Goal: Task Accomplishment & Management: Manage account settings

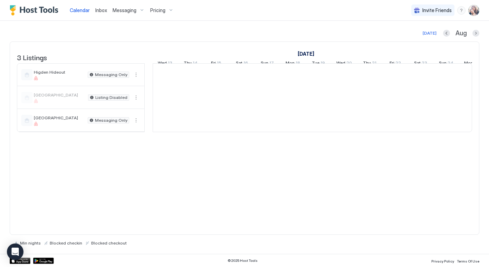
scroll to position [0, 384]
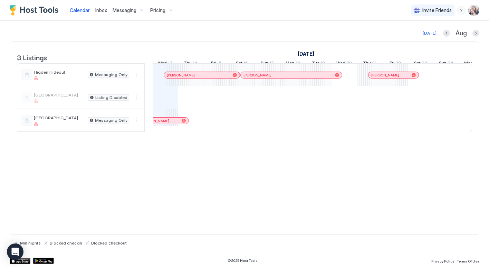
click at [121, 10] on span "Messaging" at bounding box center [125, 10] width 24 height 6
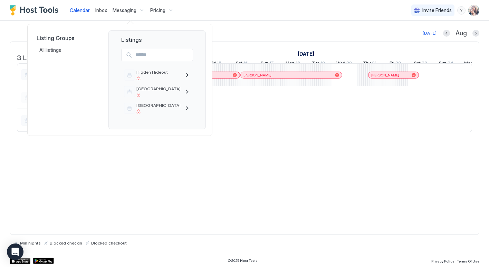
click at [121, 10] on div at bounding box center [244, 133] width 489 height 267
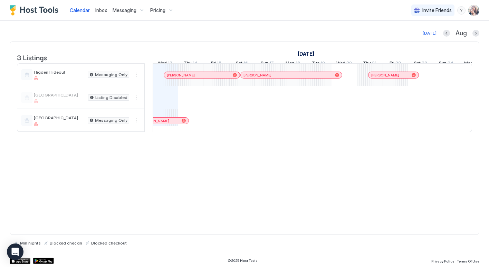
click at [121, 10] on span "Messaging" at bounding box center [125, 10] width 24 height 6
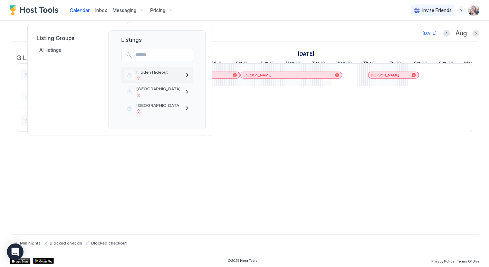
click at [137, 70] on span "Higden Hideout" at bounding box center [158, 71] width 44 height 5
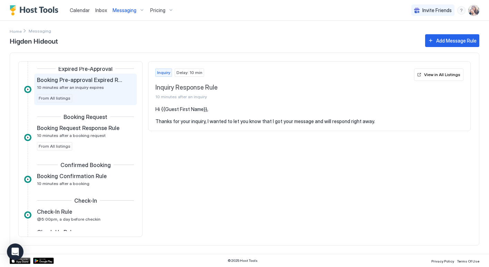
scroll to position [58, 0]
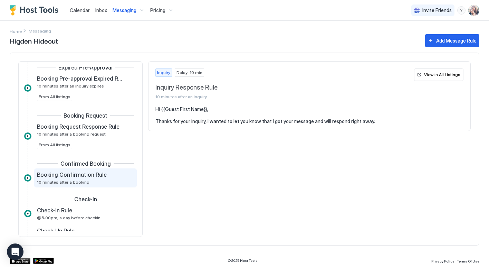
click at [90, 179] on div "Booking Confirmation Rule 10 minutes after a booking" at bounding box center [80, 177] width 87 height 13
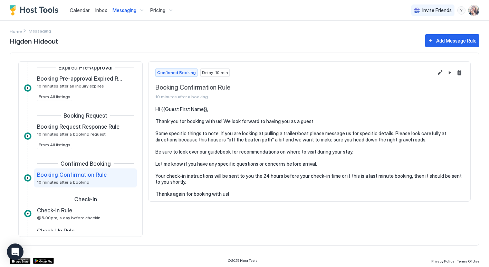
click at [212, 69] on span "Delay: 10 min" at bounding box center [215, 72] width 26 height 6
click at [175, 76] on div "Confirmed Booking" at bounding box center [176, 72] width 42 height 8
click at [442, 71] on button "Edit message rule" at bounding box center [440, 72] width 8 height 8
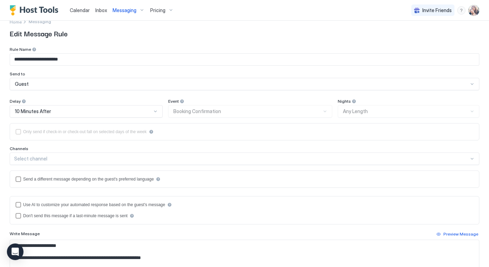
scroll to position [12, 0]
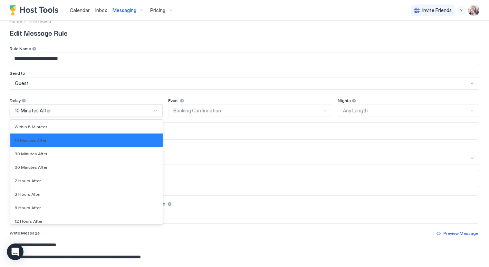
click at [160, 109] on div "10 Minutes After" at bounding box center [86, 110] width 153 height 12
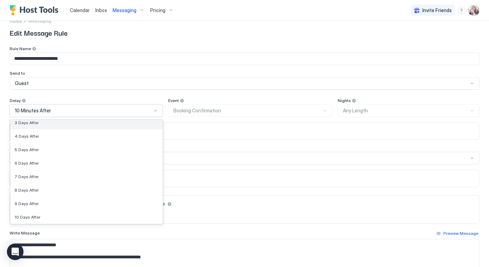
scroll to position [0, 0]
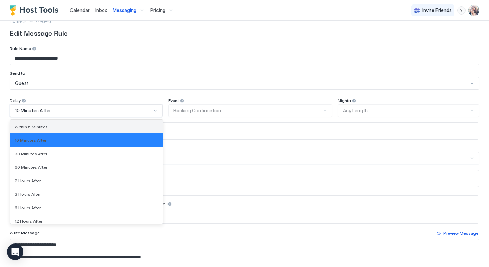
click at [54, 127] on div "Within 5 Minutes" at bounding box center [87, 126] width 144 height 5
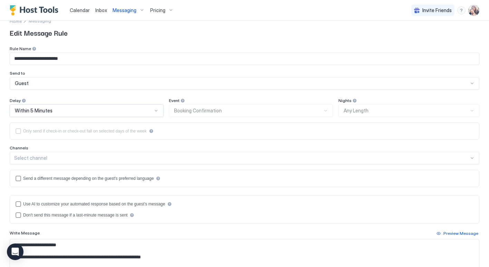
click at [204, 112] on div "Event Booking Confirmation" at bounding box center [251, 107] width 164 height 19
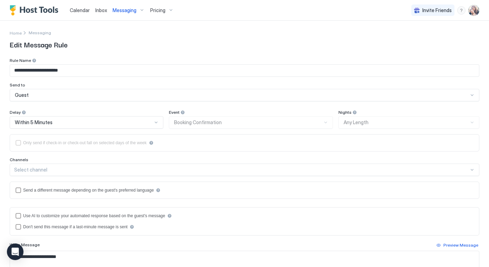
click at [163, 115] on div "Event" at bounding box center [87, 112] width 154 height 7
click at [26, 112] on div at bounding box center [23, 112] width 5 height 5
click at [155, 122] on div at bounding box center [156, 122] width 6 height 6
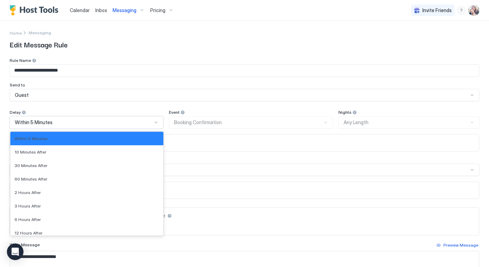
click at [155, 122] on div at bounding box center [156, 122] width 6 height 6
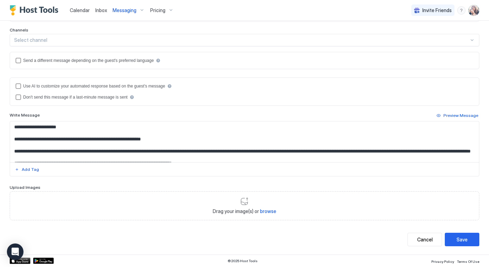
scroll to position [129, 0]
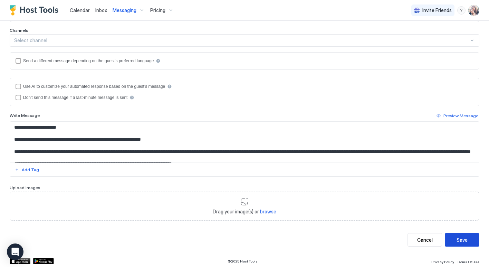
click at [462, 238] on div "Save" at bounding box center [462, 239] width 11 height 7
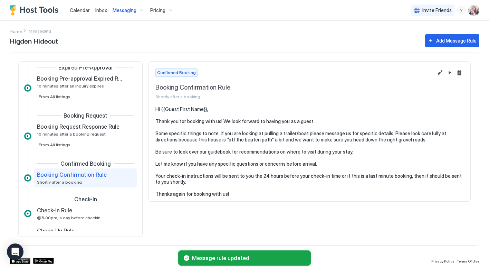
scroll to position [79, 0]
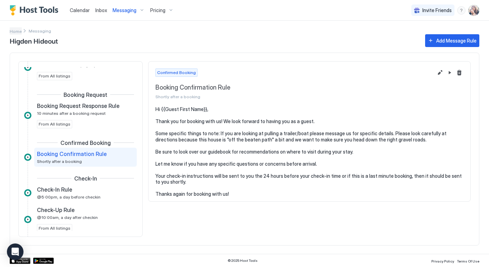
click at [18, 30] on span "Home" at bounding box center [16, 31] width 12 height 5
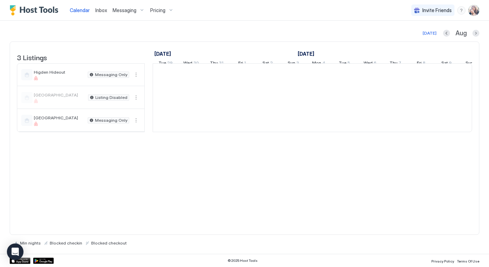
scroll to position [0, 384]
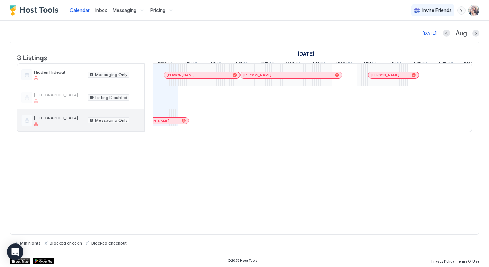
click at [70, 126] on div at bounding box center [59, 124] width 51 height 4
click at [134, 124] on button "More options" at bounding box center [136, 120] width 8 height 8
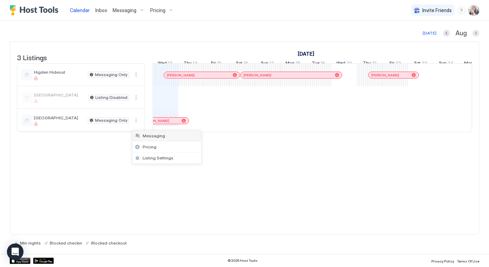
click at [148, 141] on div "Messaging" at bounding box center [166, 135] width 69 height 11
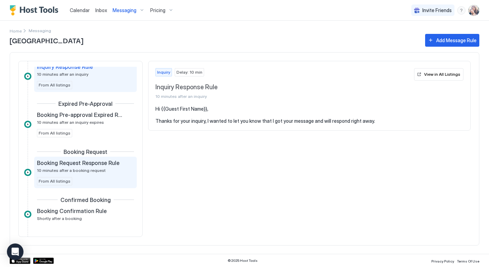
scroll to position [22, 0]
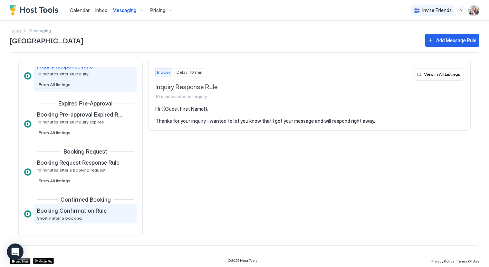
click at [79, 214] on div "Booking Confirmation Rule Shortly after a booking" at bounding box center [80, 213] width 87 height 13
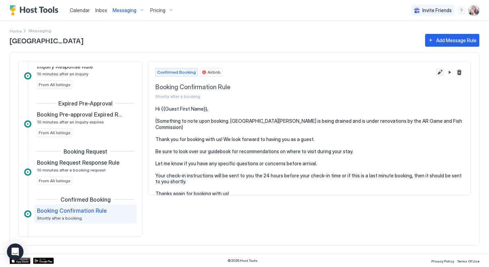
click at [437, 71] on button "Edit message rule" at bounding box center [440, 72] width 8 height 8
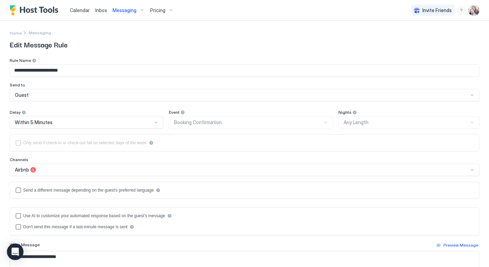
click at [476, 9] on img "User profile" at bounding box center [473, 10] width 11 height 11
click at [413, 39] on span "Settings" at bounding box center [411, 39] width 19 height 6
